Goal: Task Accomplishment & Management: Manage account settings

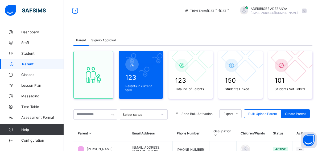
scroll to position [80, 0]
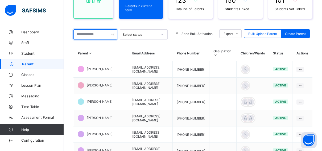
click at [90, 35] on input "text" at bounding box center [96, 34] width 44 height 10
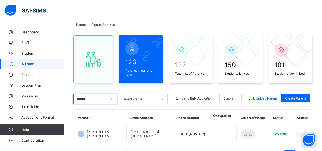
scroll to position [0, 0]
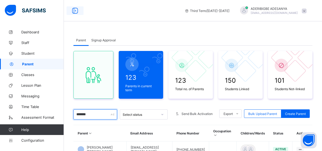
type input "*******"
click at [76, 11] on icon at bounding box center [75, 11] width 9 height 8
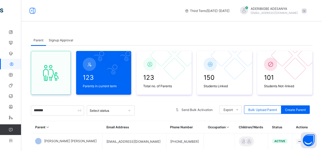
click at [150, 132] on th "Email Address" at bounding box center [135, 127] width 64 height 12
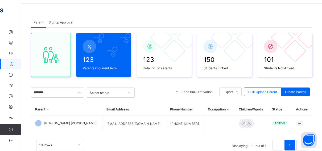
scroll to position [35, 0]
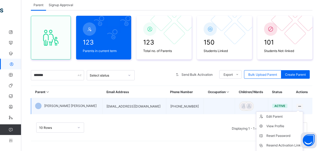
click at [300, 111] on ul "Edit Parent View Profile Reset Password Resend Activation Link Change Email Lin…" at bounding box center [279, 145] width 47 height 68
click at [290, 134] on div "Reset Password" at bounding box center [284, 135] width 34 height 5
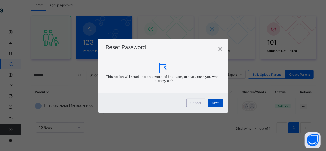
click at [215, 104] on span "Next" at bounding box center [215, 103] width 7 height 4
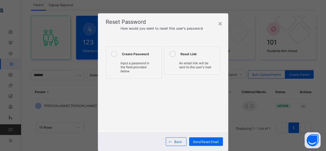
click at [114, 53] on icon at bounding box center [114, 54] width 6 height 6
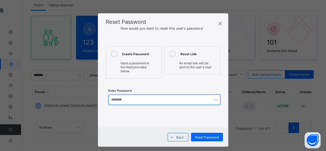
click at [117, 100] on input "text" at bounding box center [165, 100] width 112 height 10
type input "**********"
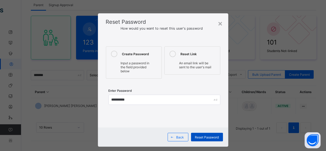
click at [214, 136] on span "Reset Password" at bounding box center [207, 137] width 24 height 4
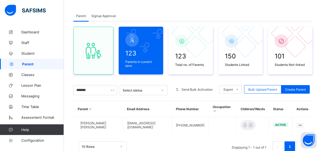
scroll to position [16, 0]
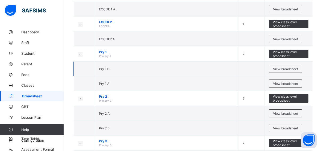
scroll to position [4, 0]
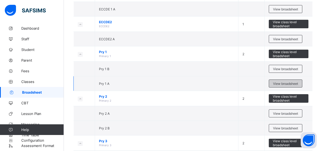
click at [280, 82] on span "View broadsheet" at bounding box center [285, 83] width 25 height 4
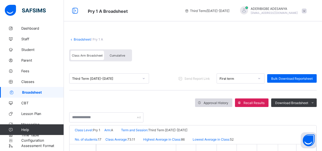
click at [213, 99] on div "Approval History" at bounding box center [213, 102] width 37 height 9
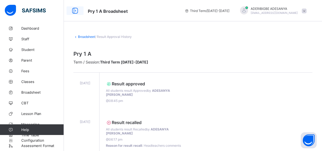
click at [75, 10] on icon at bounding box center [75, 11] width 9 height 8
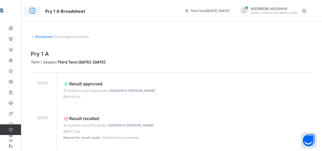
click at [35, 10] on icon at bounding box center [32, 11] width 9 height 8
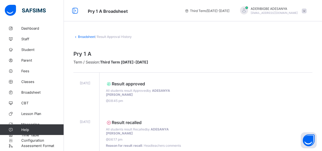
click at [82, 36] on link "Broadsheet" at bounding box center [86, 37] width 17 height 4
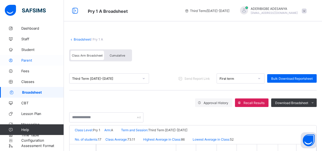
click at [29, 60] on span "Parent" at bounding box center [42, 60] width 43 height 4
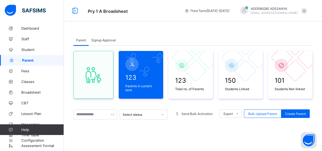
click at [113, 41] on span "Signup Approval" at bounding box center [103, 40] width 25 height 4
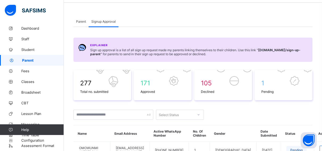
scroll to position [53, 0]
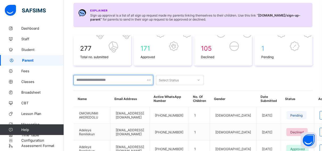
click at [83, 81] on input "text" at bounding box center [114, 80] width 80 height 10
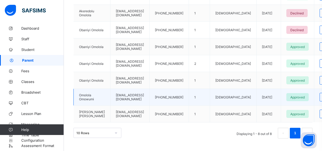
scroll to position [179, 0]
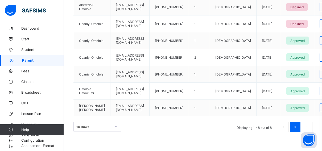
type input "*******"
click at [28, 58] on link "Parent" at bounding box center [32, 60] width 64 height 11
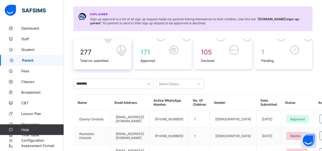
scroll to position [53, 0]
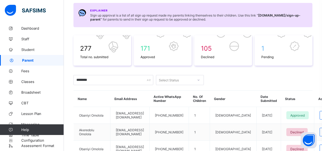
click at [197, 80] on icon at bounding box center [198, 79] width 3 height 5
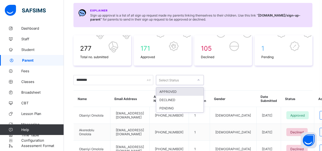
click at [166, 91] on div "APPROVED" at bounding box center [179, 91] width 47 height 8
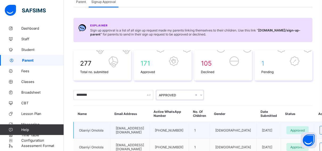
scroll to position [27, 0]
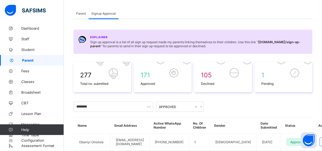
click at [79, 10] on div "Parent" at bounding box center [81, 13] width 15 height 11
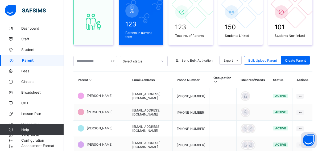
scroll to position [80, 0]
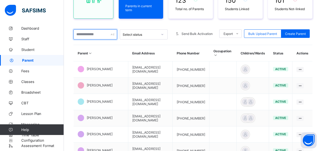
click at [89, 35] on input "text" at bounding box center [96, 34] width 44 height 10
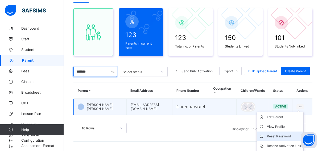
scroll to position [70, 0]
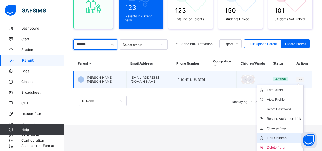
type input "*******"
click at [285, 135] on div "Link Children" at bounding box center [284, 137] width 34 height 5
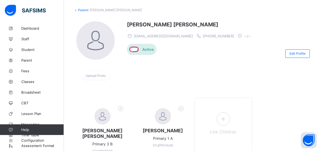
scroll to position [60, 0]
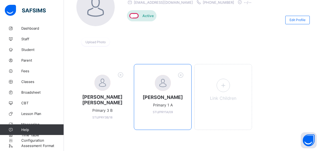
click at [159, 93] on span at bounding box center [163, 93] width 47 height 3
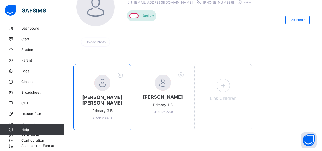
click at [100, 75] on div at bounding box center [103, 83] width 16 height 16
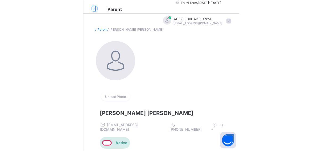
scroll to position [0, 0]
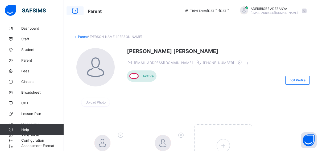
click at [74, 10] on icon at bounding box center [75, 11] width 9 height 8
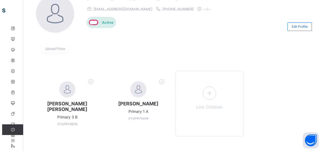
scroll to position [54, 0]
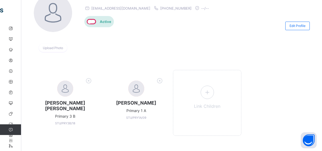
click at [91, 80] on icon at bounding box center [89, 80] width 8 height 7
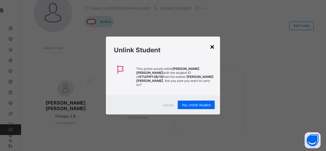
click at [213, 48] on div "×" at bounding box center [212, 46] width 5 height 9
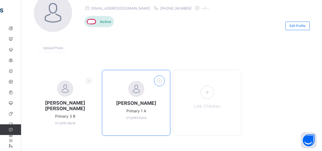
click at [162, 78] on icon at bounding box center [160, 80] width 8 height 7
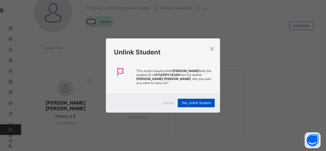
click at [193, 102] on span "Yes, Unlink Student" at bounding box center [196, 103] width 29 height 4
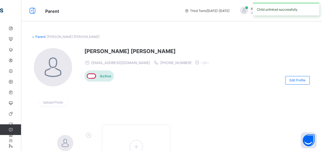
scroll to position [50, 0]
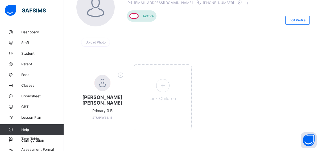
scroll to position [60, 4]
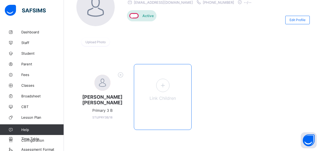
click at [161, 91] on span at bounding box center [162, 85] width 13 height 13
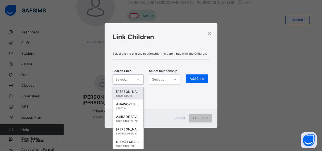
click at [138, 78] on icon at bounding box center [138, 79] width 3 height 5
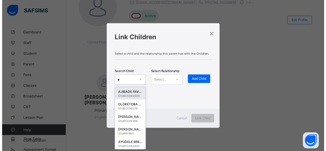
scroll to position [60, 0]
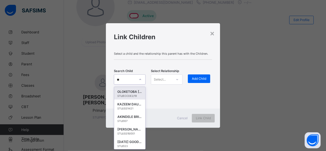
type input "*"
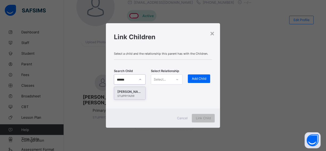
type input "*******"
click at [134, 91] on div "[PERSON_NAME]" at bounding box center [129, 91] width 25 height 5
click at [160, 77] on div "Select..." at bounding box center [160, 79] width 12 height 10
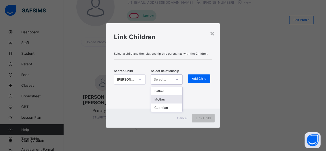
click at [158, 97] on div "Mother" at bounding box center [166, 99] width 31 height 8
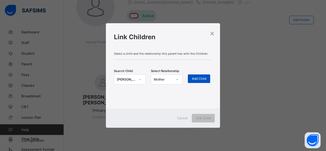
click at [201, 78] on span "Add Child" at bounding box center [199, 78] width 14 height 4
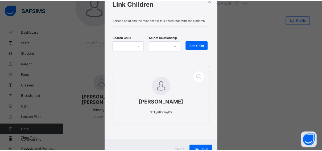
scroll to position [44, 0]
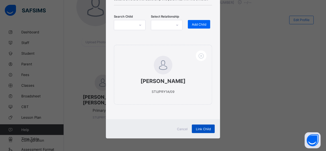
click at [202, 127] on span "Link Child" at bounding box center [203, 129] width 15 height 4
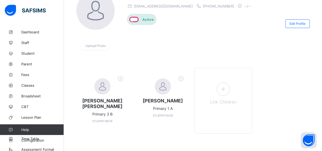
scroll to position [60, 0]
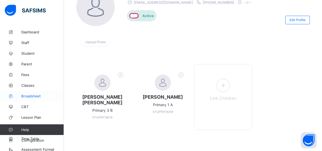
click at [28, 96] on span "Broadsheet" at bounding box center [42, 96] width 43 height 4
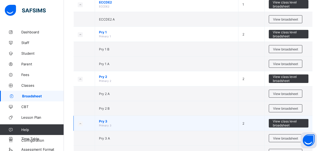
scroll to position [107, 0]
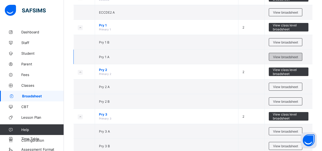
click at [293, 53] on div "View broadsheet" at bounding box center [286, 57] width 34 height 8
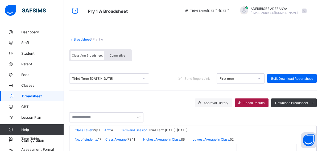
click at [250, 101] on span "Recall Results" at bounding box center [254, 103] width 21 height 4
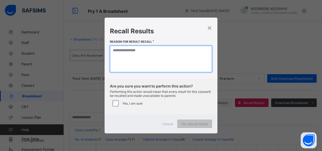
click at [121, 51] on textarea at bounding box center [161, 59] width 102 height 27
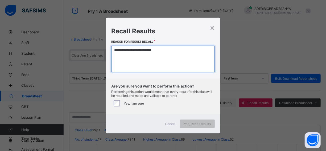
type textarea "**********"
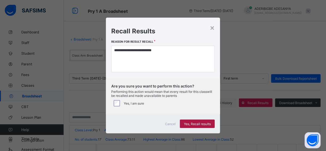
click at [189, 120] on div "Yes, Recall results" at bounding box center [197, 123] width 35 height 9
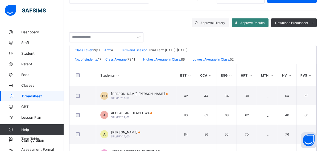
click at [244, 22] on span "Approve Results" at bounding box center [253, 23] width 24 height 4
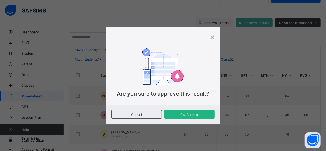
click at [201, 113] on span "Yes, Approve" at bounding box center [190, 114] width 42 height 4
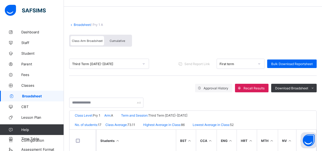
scroll to position [27, 0]
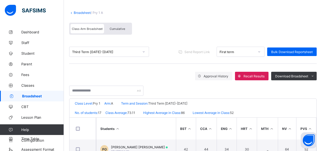
click at [115, 27] on span "Cumulative" at bounding box center [117, 29] width 15 height 4
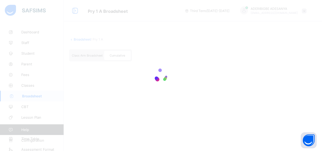
scroll to position [0, 0]
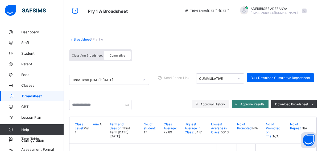
click at [260, 102] on span "Approve Results" at bounding box center [253, 104] width 24 height 4
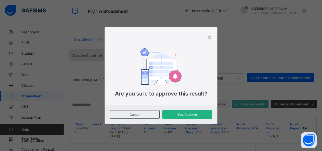
click at [187, 113] on span "Yes, Approve" at bounding box center [187, 114] width 42 height 4
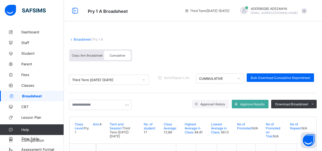
click at [252, 102] on span "Approve Results" at bounding box center [253, 104] width 24 height 4
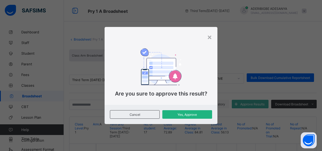
click at [203, 114] on span "Yes, Approve" at bounding box center [187, 114] width 42 height 4
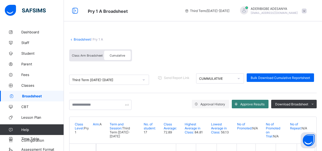
click at [248, 102] on span "Approve Results" at bounding box center [253, 104] width 24 height 4
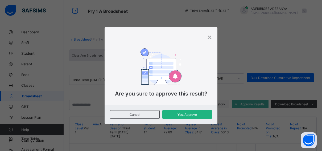
click at [182, 114] on span "Yes, Approve" at bounding box center [187, 114] width 42 height 4
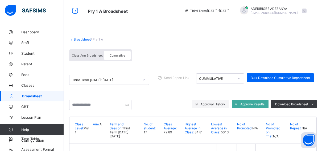
click at [117, 55] on span "Cumulative" at bounding box center [117, 56] width 15 height 4
click at [96, 52] on div "Class Arm Broadsheet" at bounding box center [88, 55] width 34 height 9
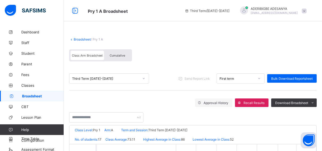
click at [119, 54] on span "Cumulative" at bounding box center [117, 56] width 15 height 4
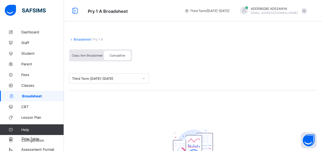
click at [83, 52] on div "Class Arm Broadsheet" at bounding box center [88, 55] width 34 height 9
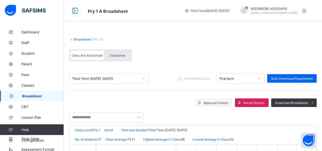
click at [83, 38] on link "Broadsheet" at bounding box center [82, 39] width 17 height 4
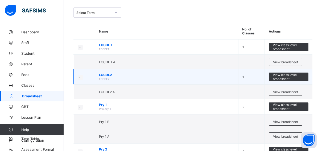
scroll to position [53, 0]
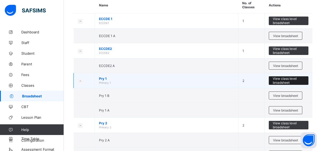
click at [289, 78] on span "View class level broadsheet" at bounding box center [289, 80] width 32 height 8
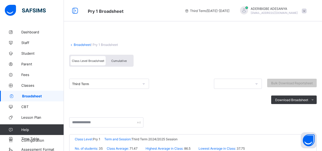
click at [115, 58] on div "Cumulative" at bounding box center [119, 60] width 27 height 9
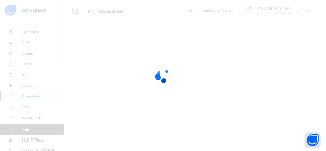
click at [131, 45] on div at bounding box center [163, 75] width 326 height 151
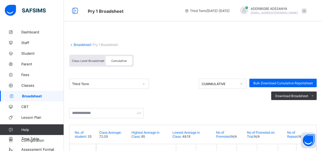
click at [123, 57] on div "Cumulative" at bounding box center [119, 60] width 27 height 9
click at [113, 58] on div "Cumulative" at bounding box center [119, 60] width 27 height 9
click at [92, 56] on div "Class Level Broadsheet" at bounding box center [88, 60] width 35 height 9
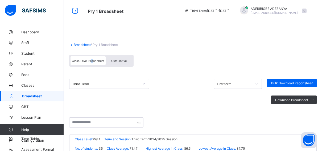
click at [92, 59] on span "Class Level Broadsheet" at bounding box center [88, 61] width 32 height 4
click at [80, 42] on span at bounding box center [193, 39] width 248 height 5
click at [79, 43] on link "Broadsheet" at bounding box center [82, 45] width 17 height 4
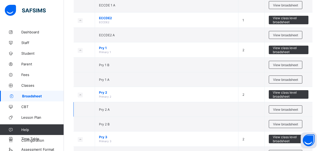
scroll to position [80, 0]
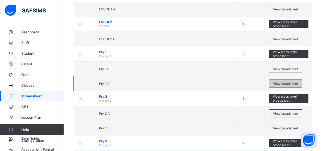
click at [286, 81] on span "View broadsheet" at bounding box center [285, 83] width 25 height 4
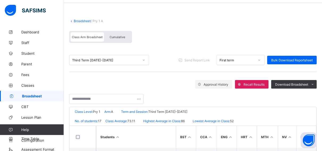
scroll to position [27, 0]
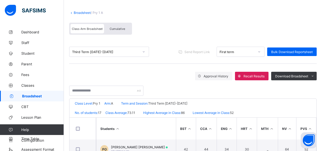
click at [118, 27] on span "Cumulative" at bounding box center [117, 29] width 15 height 4
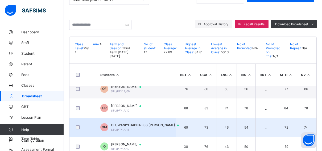
scroll to position [133, 0]
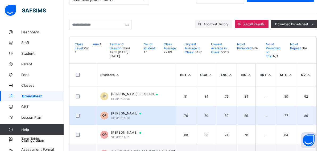
click at [129, 116] on span "STU/PRY1A/09" at bounding box center [120, 117] width 19 height 3
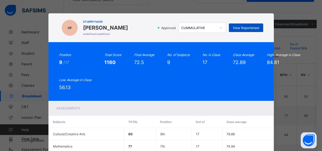
click at [241, 26] on span "View Reportsheet" at bounding box center [246, 28] width 26 height 4
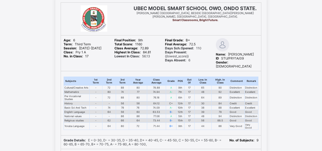
scroll to position [34, 0]
